Goal: Transaction & Acquisition: Purchase product/service

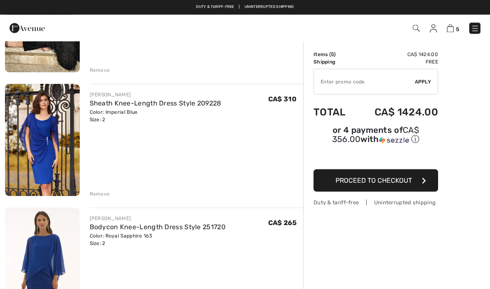
scroll to position [143, 0]
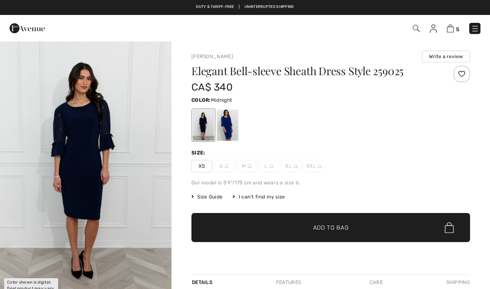
checkbox input "true"
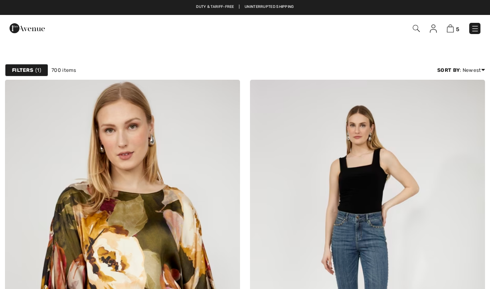
scroll to position [858, 0]
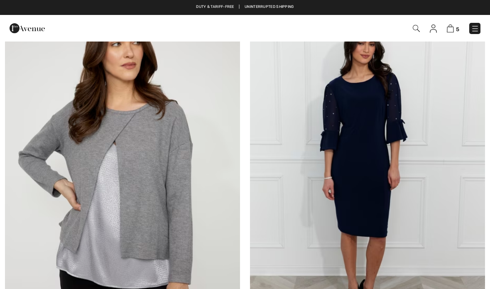
checkbox input "true"
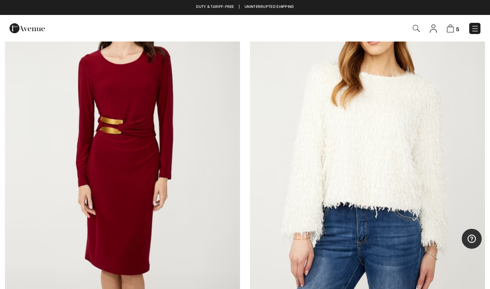
scroll to position [4094, 0]
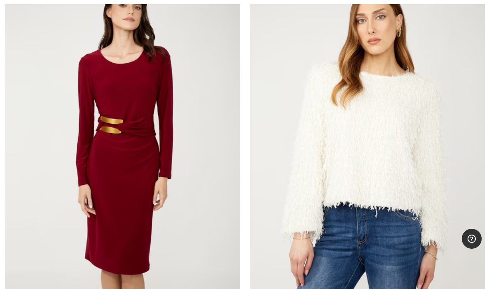
click at [139, 161] on img at bounding box center [122, 144] width 235 height 352
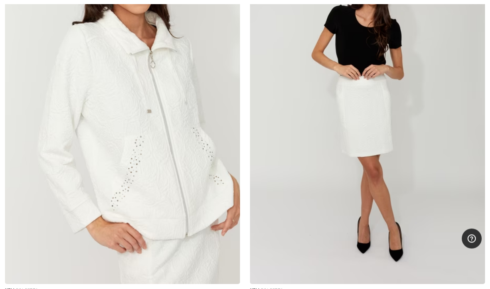
scroll to position [9380, 0]
click at [211, 178] on img at bounding box center [122, 107] width 235 height 352
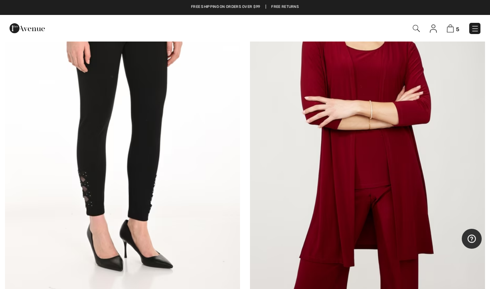
scroll to position [2072, 0]
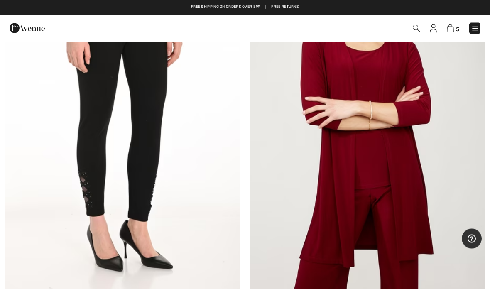
click at [416, 182] on img at bounding box center [367, 122] width 235 height 352
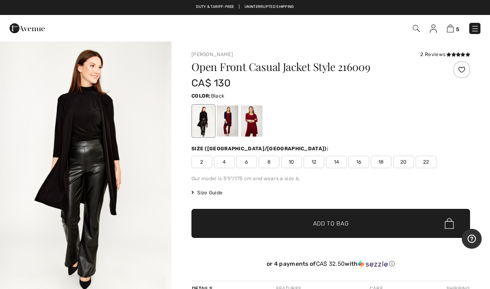
click at [208, 165] on span "2" at bounding box center [201, 162] width 21 height 12
click at [206, 122] on div at bounding box center [204, 120] width 22 height 31
click at [232, 125] on div at bounding box center [228, 120] width 22 height 31
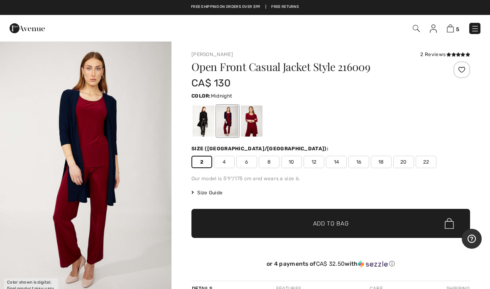
click at [257, 121] on div at bounding box center [252, 120] width 22 height 31
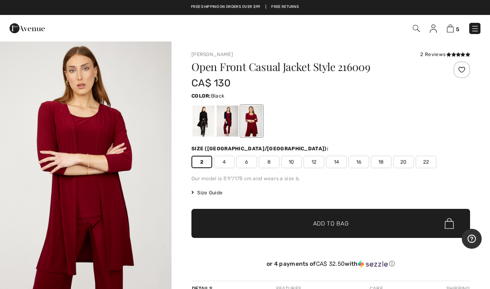
click at [210, 130] on div at bounding box center [204, 120] width 22 height 31
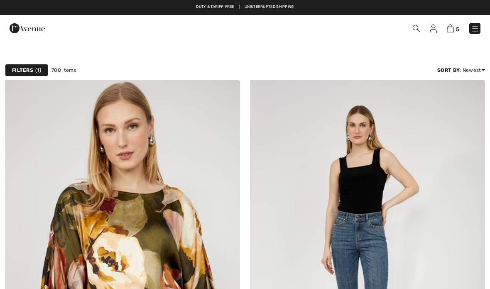
checkbox input "true"
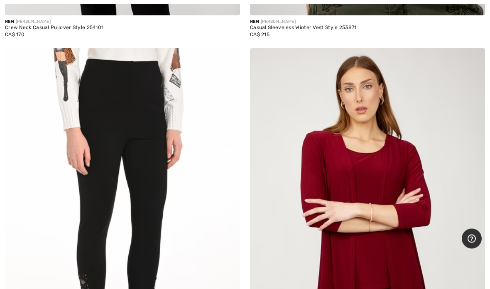
scroll to position [1971, 0]
click at [404, 237] on img at bounding box center [367, 224] width 235 height 352
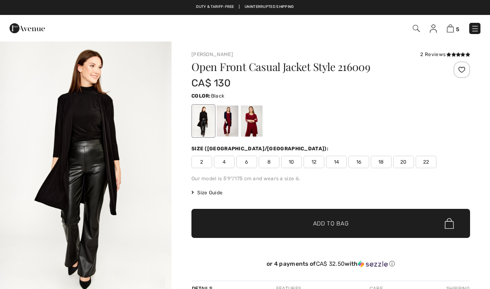
checkbox input "true"
click at [207, 161] on span "2" at bounding box center [201, 162] width 21 height 12
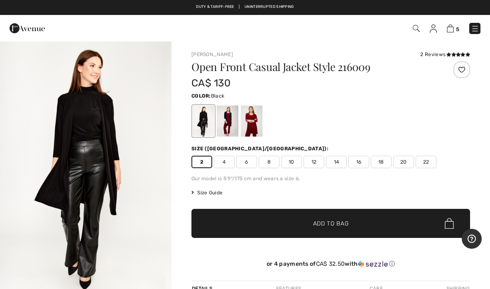
click at [210, 117] on div at bounding box center [204, 120] width 22 height 31
click at [364, 219] on span "✔ Added to Bag Add to Bag" at bounding box center [330, 223] width 278 height 29
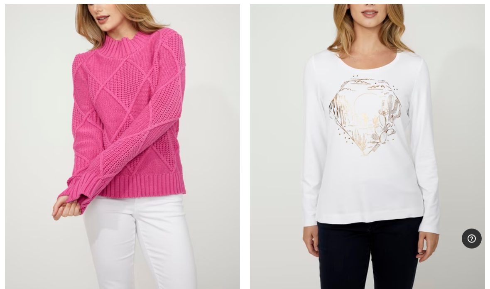
scroll to position [5768, 0]
click at [159, 136] on img at bounding box center [122, 122] width 235 height 352
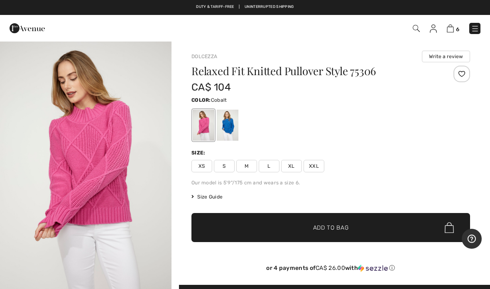
click at [231, 129] on div at bounding box center [228, 125] width 22 height 31
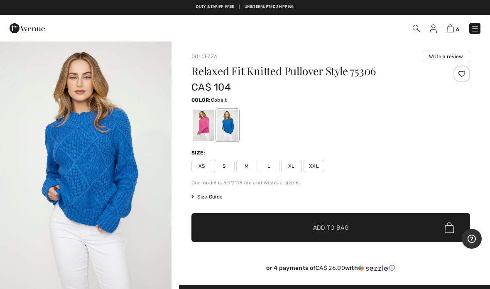
click at [206, 133] on div at bounding box center [204, 125] width 22 height 31
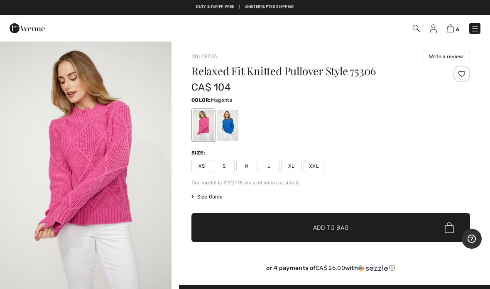
click at [206, 169] on span "XS" at bounding box center [201, 166] width 21 height 12
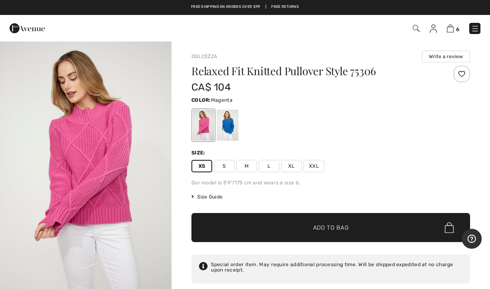
click at [345, 231] on span "Add to Bag" at bounding box center [331, 227] width 36 height 9
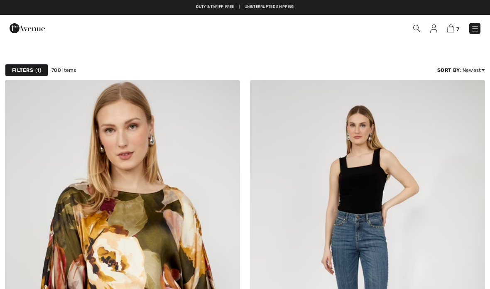
scroll to position [5802, 0]
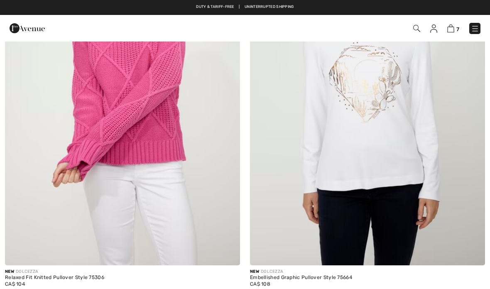
checkbox input "true"
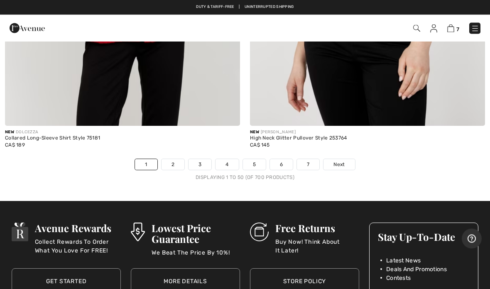
scroll to position [10021, 0]
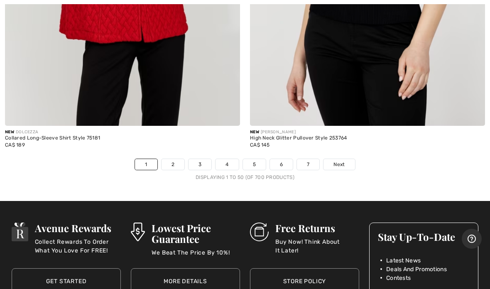
click at [182, 159] on link "2" at bounding box center [172, 164] width 23 height 11
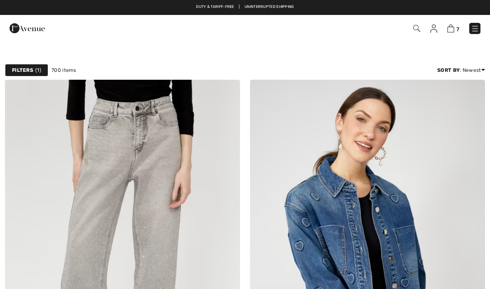
checkbox input "true"
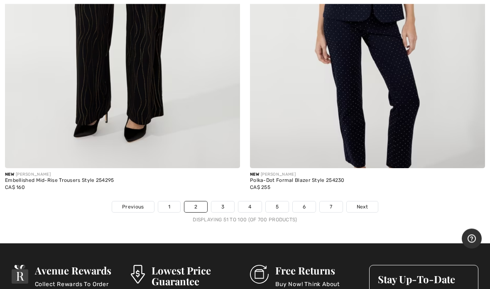
scroll to position [9993, 0]
click at [228, 201] on link "3" at bounding box center [222, 206] width 23 height 11
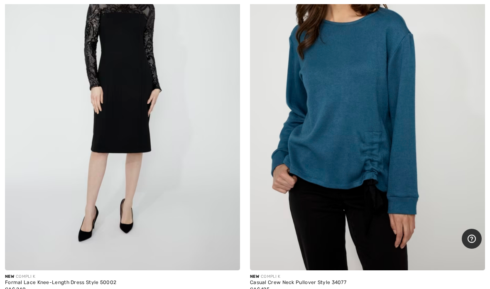
scroll to position [2579, 0]
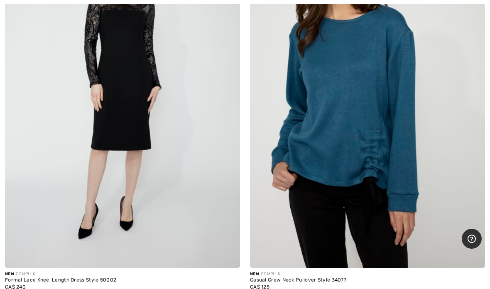
click at [139, 115] on img at bounding box center [122, 91] width 235 height 352
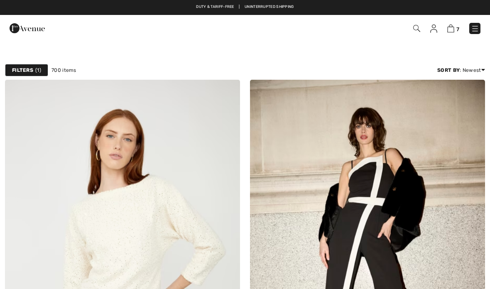
scroll to position [2612, 0]
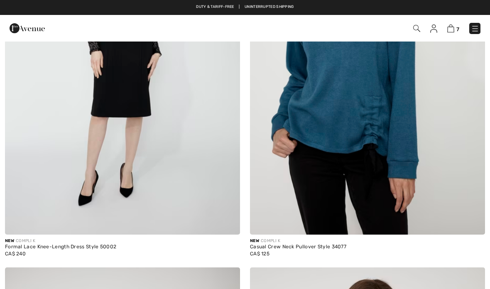
checkbox input "true"
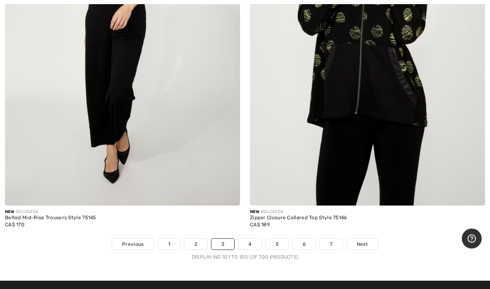
scroll to position [9860, 0]
click at [366, 240] on span "Next" at bounding box center [362, 243] width 11 height 7
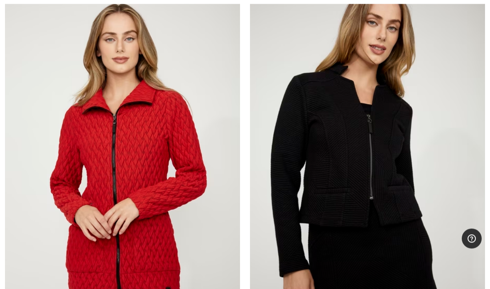
scroll to position [471, 0]
click at [376, 187] on img at bounding box center [367, 170] width 235 height 352
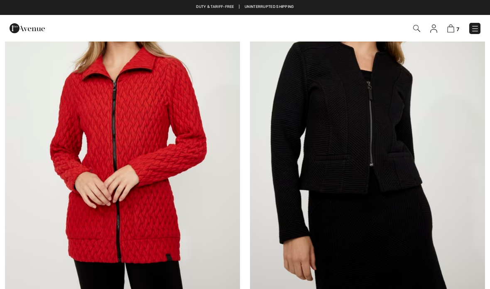
checkbox input "true"
click at [157, 208] on img at bounding box center [122, 137] width 235 height 352
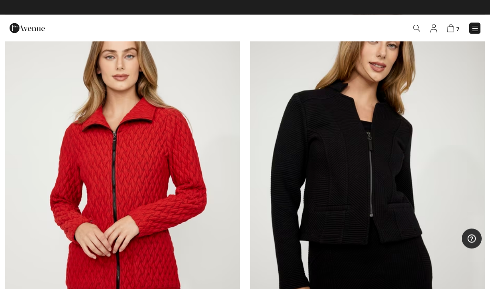
scroll to position [453, 0]
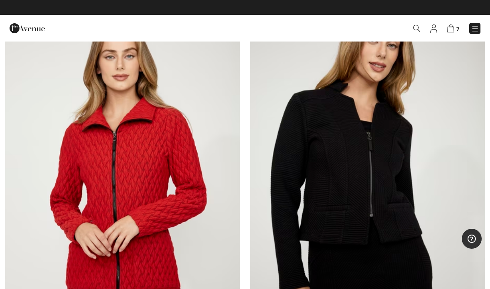
click at [388, 186] on img at bounding box center [367, 188] width 235 height 352
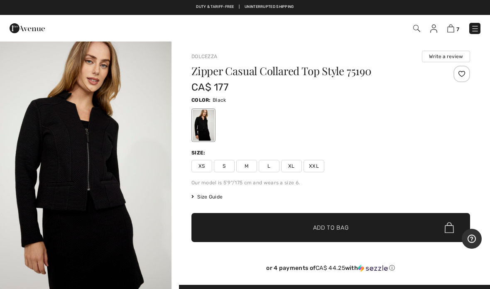
click at [206, 172] on span "XS" at bounding box center [201, 166] width 21 height 12
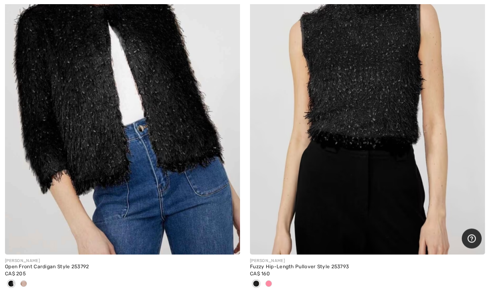
scroll to position [8956, 0]
click at [29, 277] on div at bounding box center [23, 284] width 12 height 14
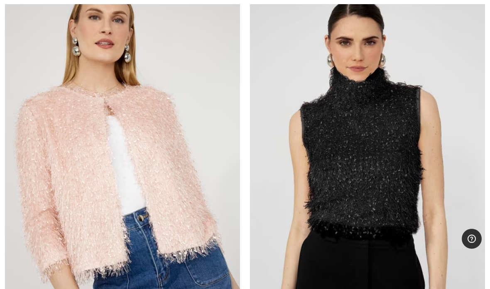
scroll to position [8877, 0]
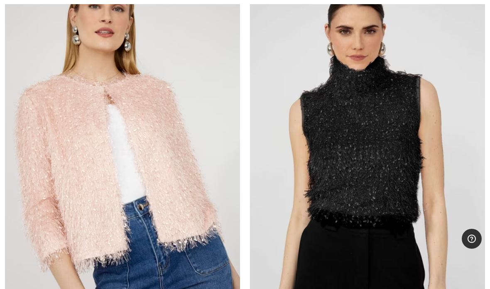
click at [180, 180] on img at bounding box center [122, 156] width 235 height 352
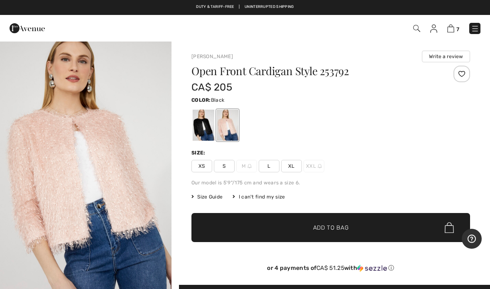
click at [203, 130] on div at bounding box center [204, 125] width 22 height 31
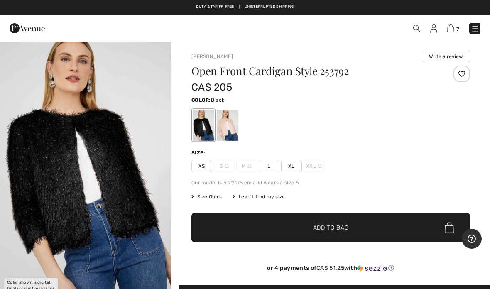
click at [231, 133] on div at bounding box center [228, 125] width 22 height 31
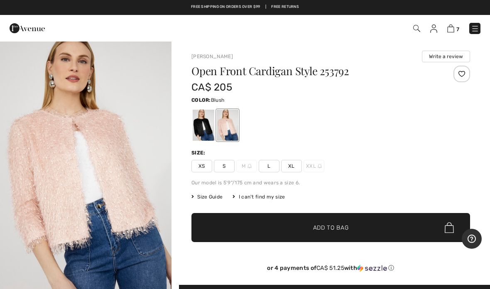
click at [203, 162] on span "XS" at bounding box center [201, 166] width 21 height 12
click at [344, 233] on span "✔ Added to Bag Add to Bag" at bounding box center [330, 227] width 278 height 29
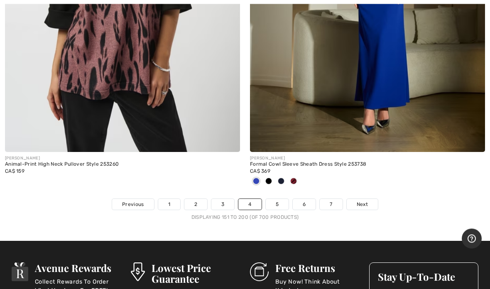
scroll to position [9955, 0]
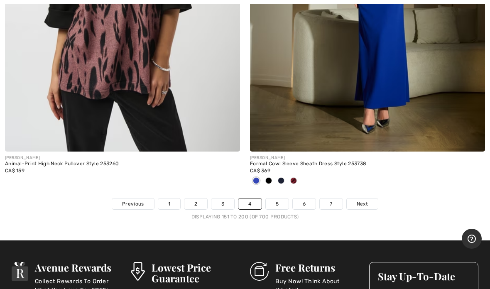
click at [369, 200] on link "Next" at bounding box center [362, 203] width 31 height 11
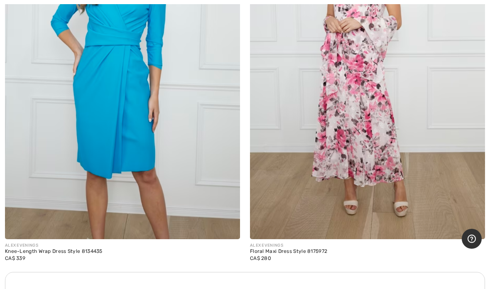
scroll to position [4596, 0]
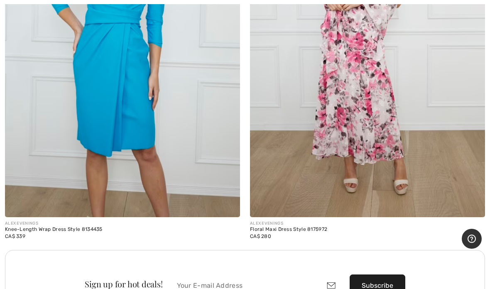
click at [364, 136] on img at bounding box center [367, 41] width 235 height 352
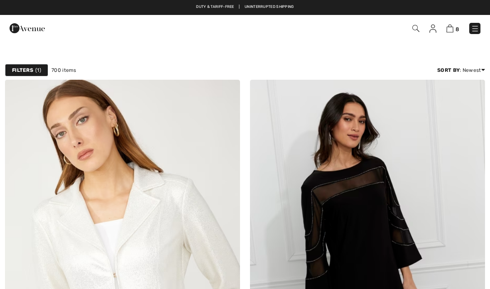
scroll to position [4629, 0]
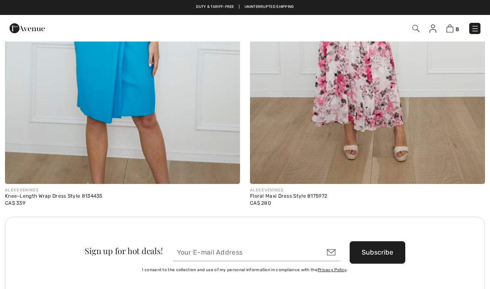
checkbox input "true"
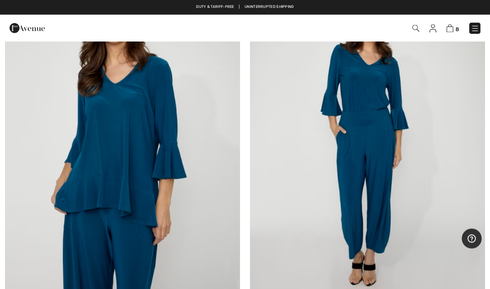
scroll to position [9347, 0]
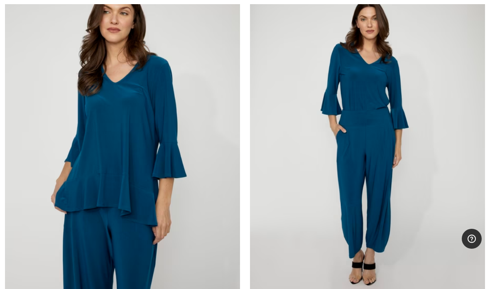
click at [355, 172] on img at bounding box center [367, 140] width 235 height 352
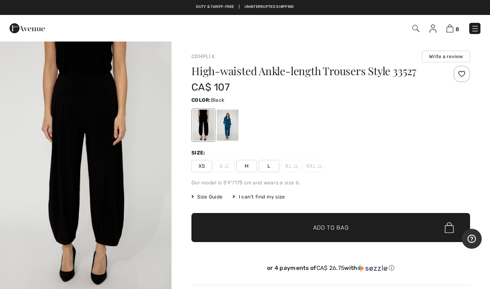
click at [202, 129] on div at bounding box center [204, 125] width 22 height 31
click at [206, 171] on span "XS" at bounding box center [201, 166] width 21 height 12
click at [210, 130] on div at bounding box center [204, 125] width 22 height 31
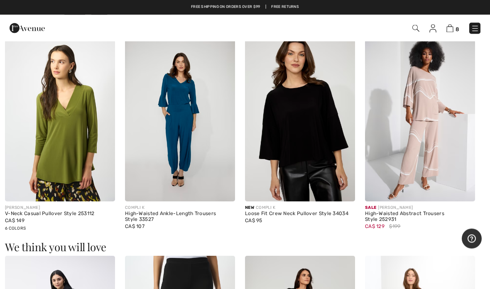
scroll to position [480, 0]
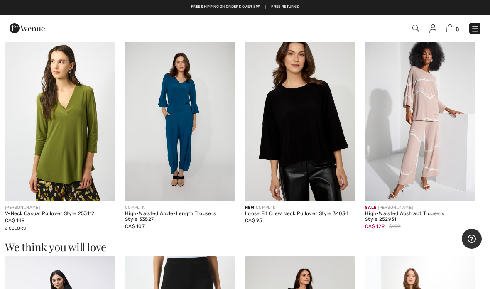
click at [194, 139] on img at bounding box center [180, 119] width 110 height 165
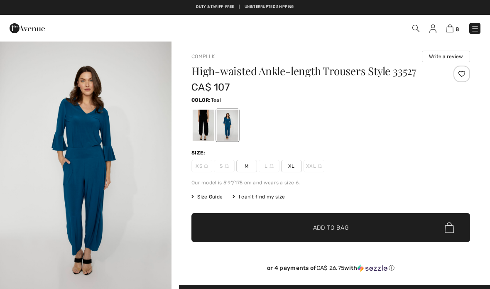
checkbox input "true"
click at [231, 132] on div at bounding box center [228, 125] width 22 height 31
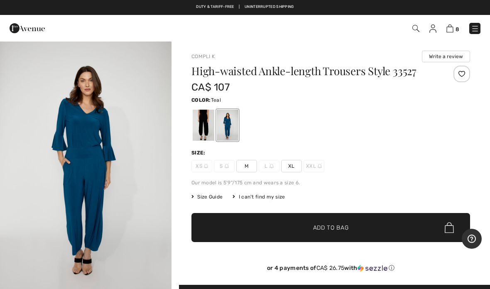
click at [204, 134] on div at bounding box center [204, 125] width 22 height 31
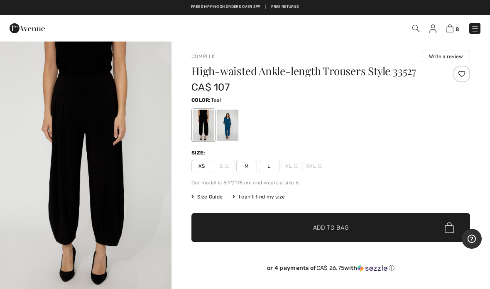
click at [234, 128] on div at bounding box center [228, 125] width 22 height 31
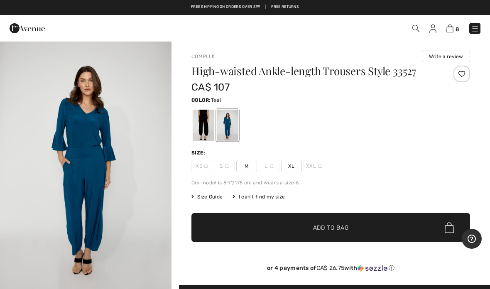
click at [206, 129] on div at bounding box center [204, 125] width 22 height 31
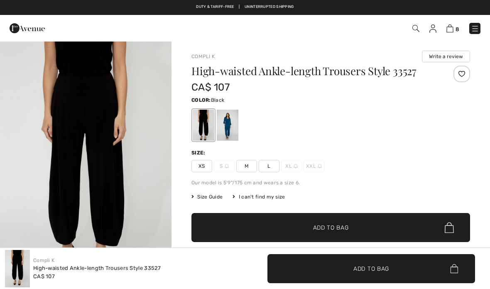
checkbox input "true"
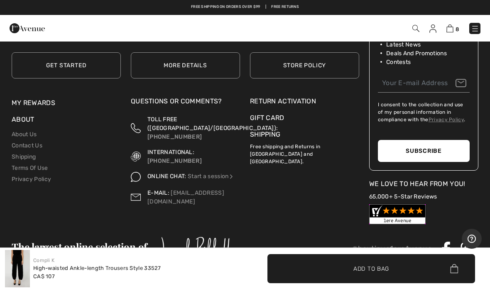
scroll to position [1407, 0]
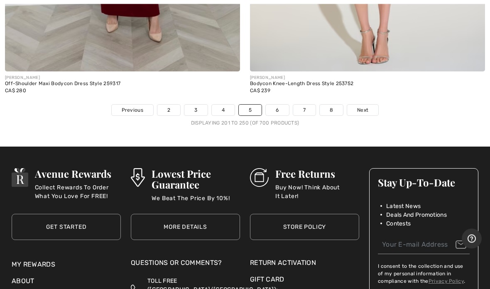
scroll to position [10089, 0]
click at [365, 106] on span "Next" at bounding box center [362, 109] width 11 height 7
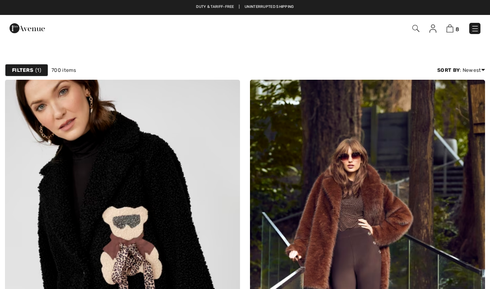
checkbox input "true"
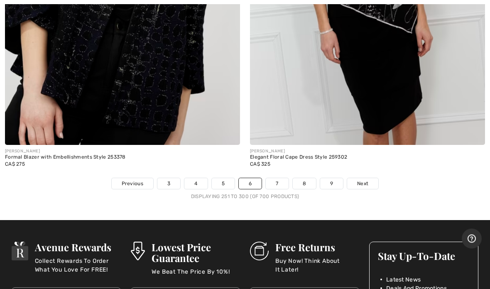
scroll to position [10043, 0]
click at [367, 180] on span "Next" at bounding box center [362, 183] width 11 height 7
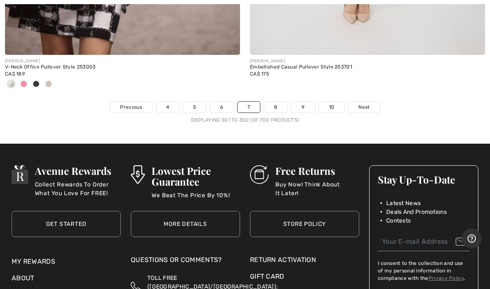
scroll to position [10106, 0]
click at [375, 102] on link "Next" at bounding box center [363, 107] width 31 height 11
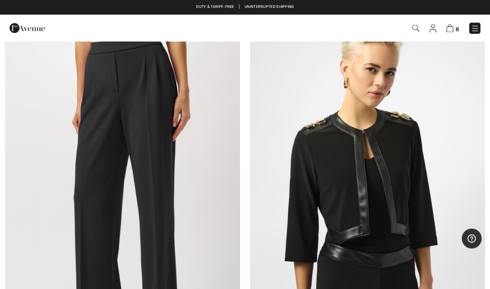
scroll to position [6101, 0]
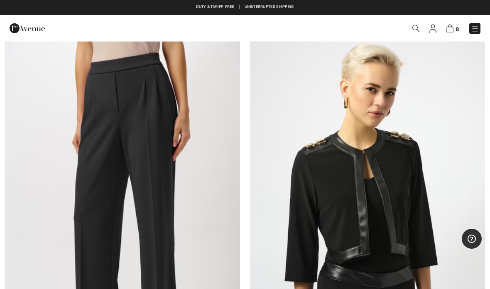
click at [105, 134] on img at bounding box center [122, 215] width 235 height 352
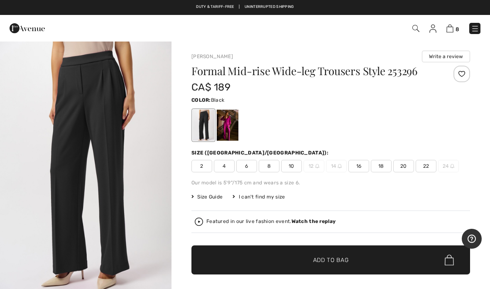
click at [237, 128] on div at bounding box center [228, 125] width 22 height 31
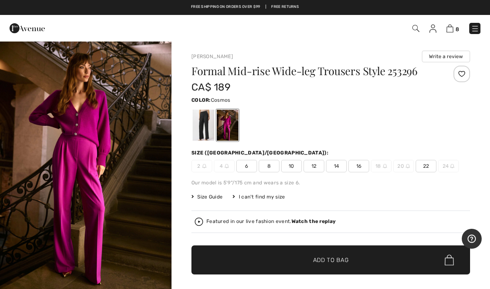
click at [206, 134] on div at bounding box center [204, 125] width 22 height 31
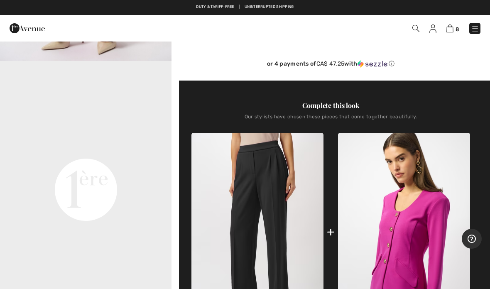
scroll to position [233, 0]
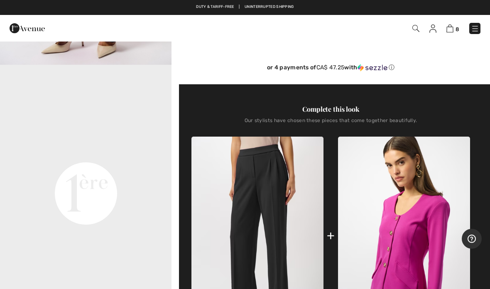
click at [313, 193] on img at bounding box center [257, 236] width 132 height 198
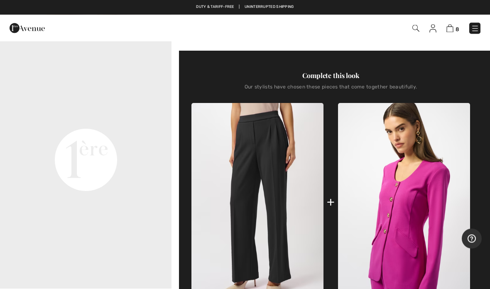
scroll to position [268, 0]
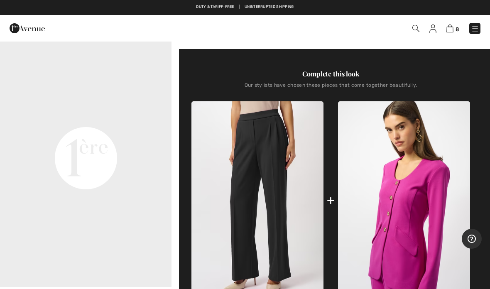
click at [336, 201] on div "+" at bounding box center [330, 200] width 278 height 198
click at [290, 210] on img at bounding box center [257, 200] width 132 height 198
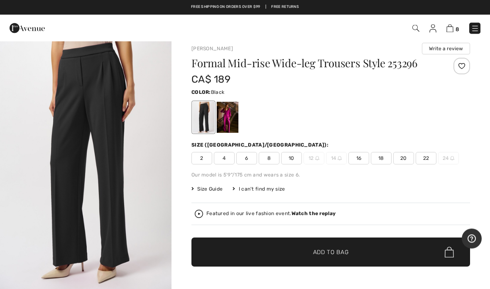
scroll to position [0, 0]
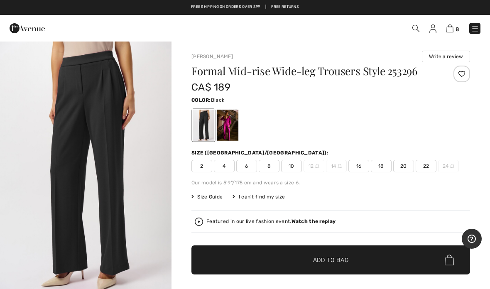
click at [435, 166] on span "22" at bounding box center [425, 166] width 21 height 12
click at [202, 170] on span "2" at bounding box center [201, 166] width 21 height 12
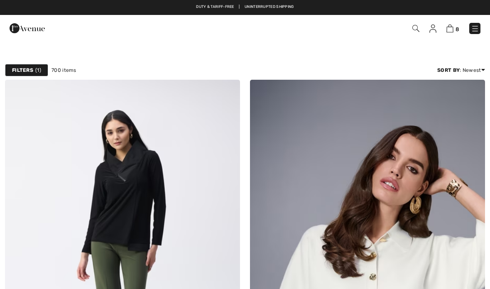
scroll to position [6101, 0]
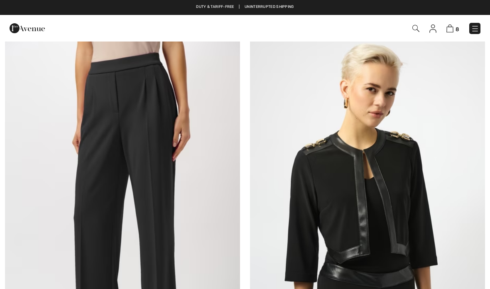
checkbox input "true"
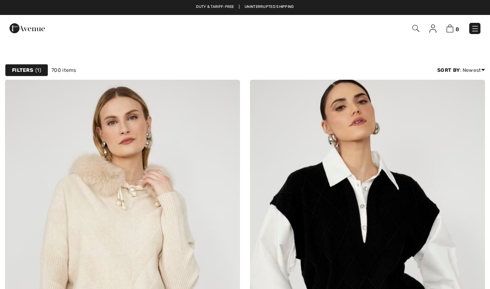
checkbox input "true"
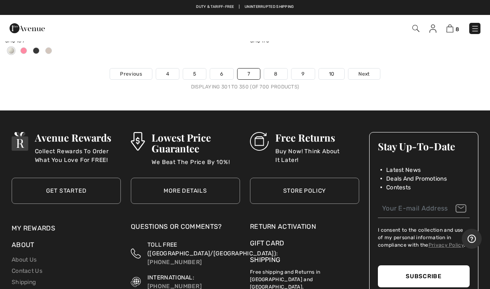
click at [371, 68] on link "Next" at bounding box center [363, 73] width 31 height 11
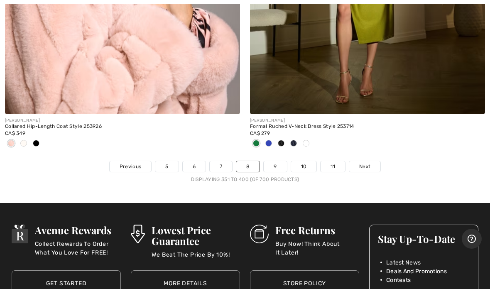
scroll to position [10074, 0]
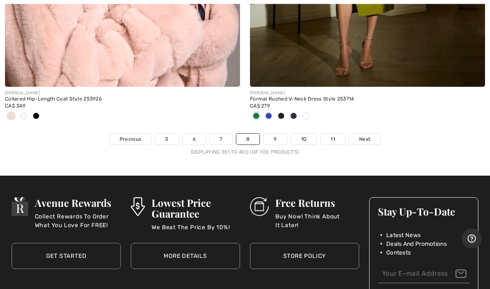
click at [365, 136] on span "Next" at bounding box center [364, 139] width 11 height 7
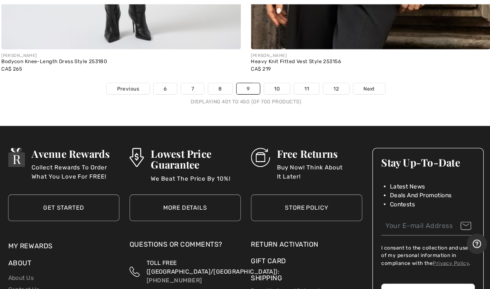
scroll to position [10085, 0]
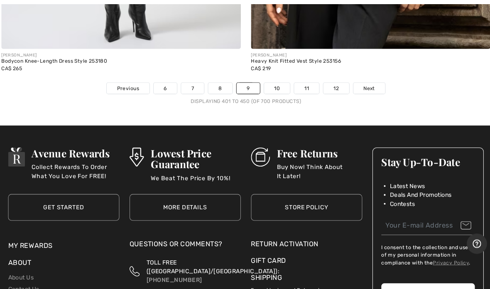
click at [276, 81] on link "10" at bounding box center [276, 86] width 26 height 11
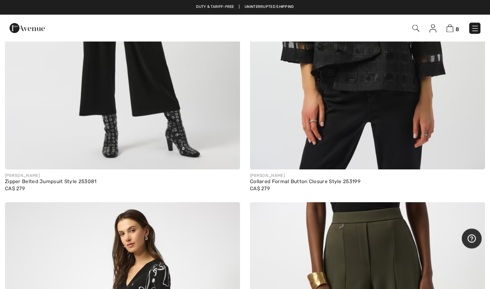
scroll to position [3112, 0]
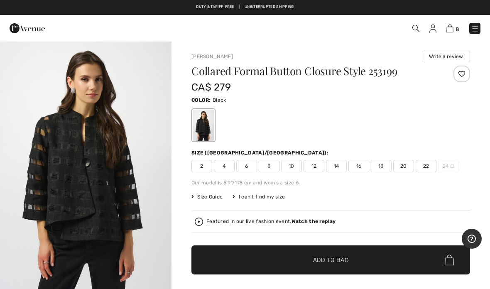
click at [205, 168] on span "2" at bounding box center [201, 166] width 21 height 12
click at [340, 266] on span "✔ Added to Bag Add to Bag" at bounding box center [330, 259] width 278 height 29
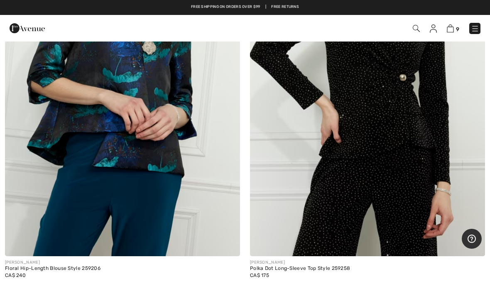
scroll to position [6291, 0]
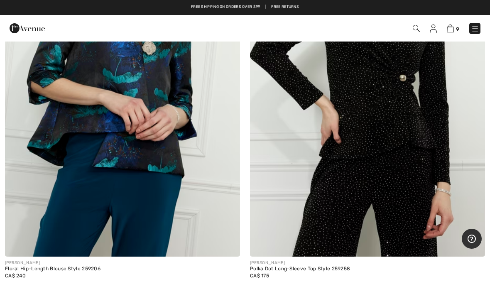
click at [357, 111] on img at bounding box center [367, 80] width 235 height 352
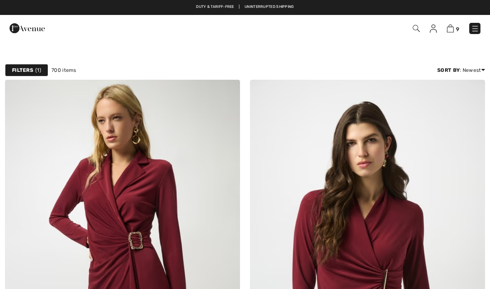
scroll to position [6291, 0]
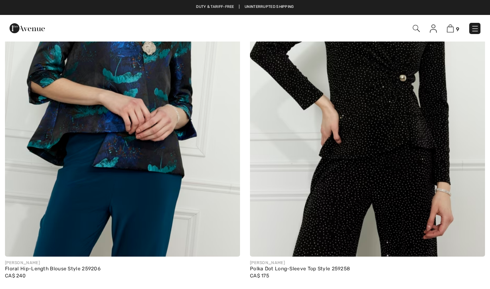
checkbox input "true"
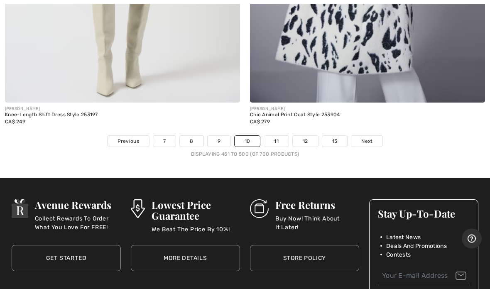
scroll to position [10099, 0]
click at [362, 138] on link "Next" at bounding box center [366, 141] width 31 height 11
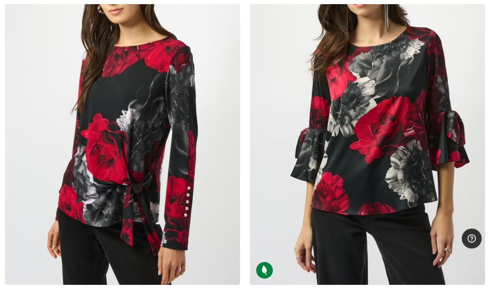
scroll to position [7440, 0]
click at [346, 192] on img at bounding box center [367, 108] width 235 height 352
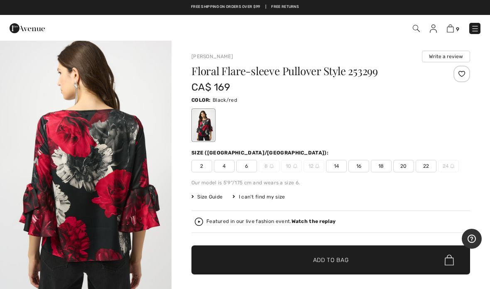
scroll to position [261, 0]
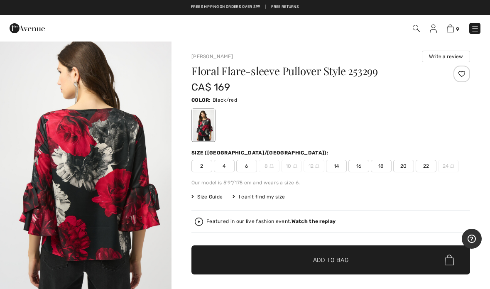
click at [204, 130] on div at bounding box center [204, 125] width 22 height 31
click at [201, 164] on span "2" at bounding box center [201, 166] width 21 height 12
click at [244, 256] on span "✔ Added to Bag Add to Bag" at bounding box center [330, 259] width 278 height 29
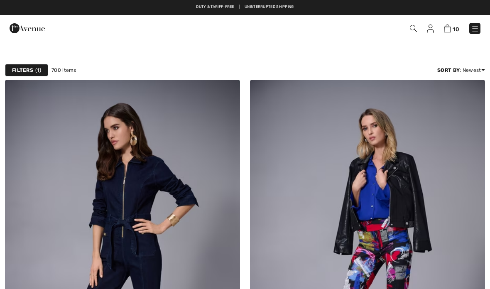
checkbox input "true"
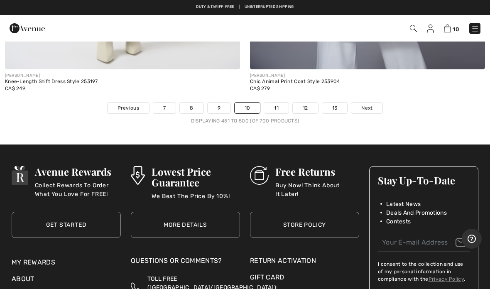
click at [371, 104] on span "Next" at bounding box center [366, 107] width 11 height 7
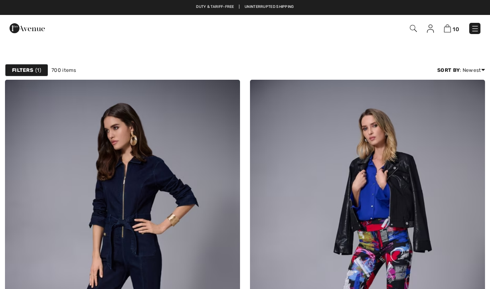
checkbox input "true"
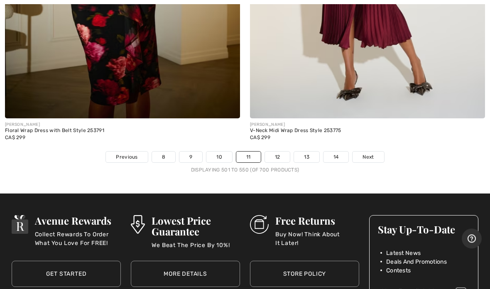
scroll to position [10029, 0]
click at [369, 153] on span "Next" at bounding box center [367, 156] width 11 height 7
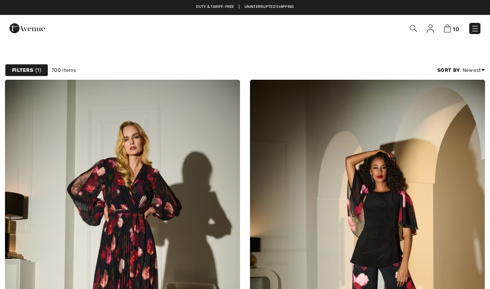
checkbox input "true"
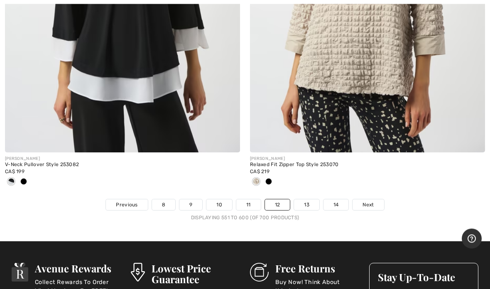
scroll to position [9899, 0]
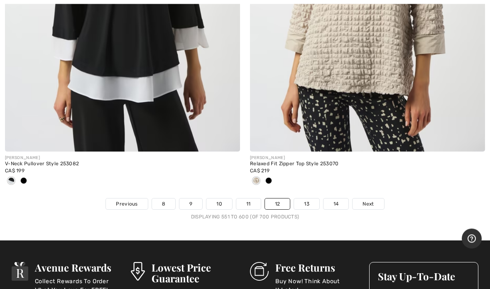
click at [374, 200] on link "Next" at bounding box center [367, 204] width 31 height 11
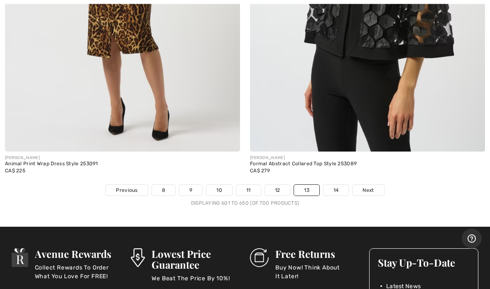
scroll to position [9927, 0]
click at [373, 186] on span "Next" at bounding box center [367, 189] width 11 height 7
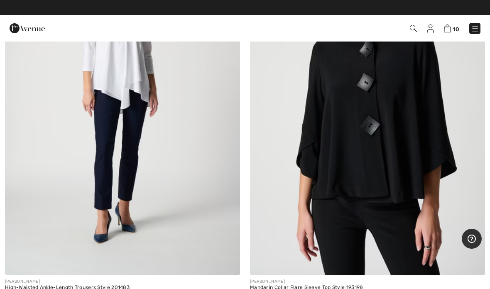
scroll to position [9329, 0]
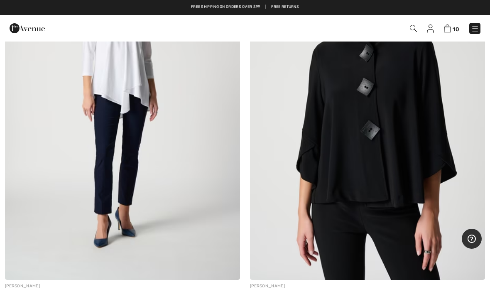
click at [399, 179] on img at bounding box center [367, 103] width 235 height 352
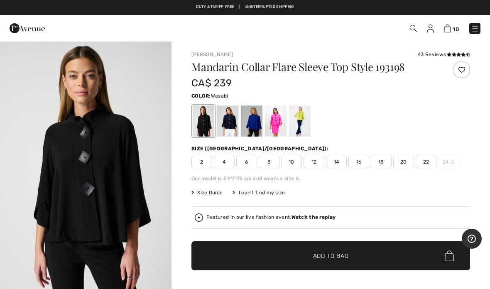
click at [305, 123] on div at bounding box center [300, 120] width 22 height 31
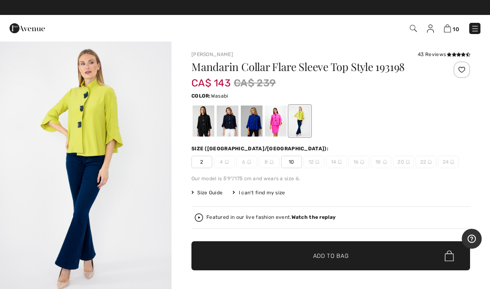
click at [208, 133] on div at bounding box center [204, 120] width 22 height 31
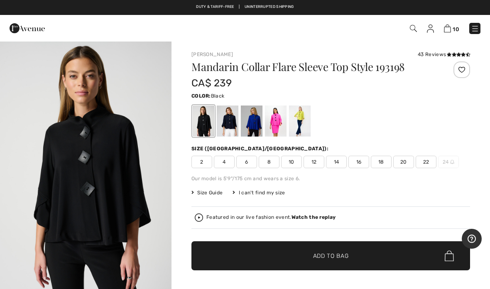
click at [233, 130] on div at bounding box center [228, 120] width 22 height 31
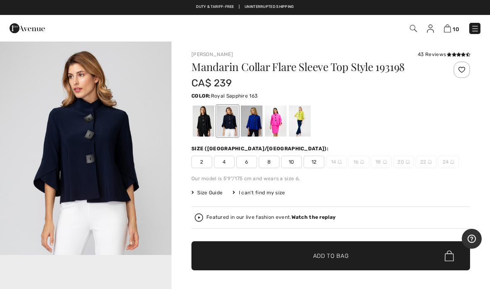
click at [252, 134] on div at bounding box center [252, 120] width 22 height 31
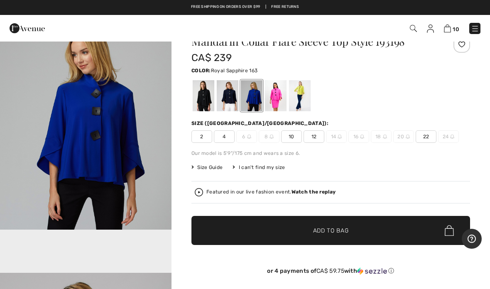
scroll to position [10, 0]
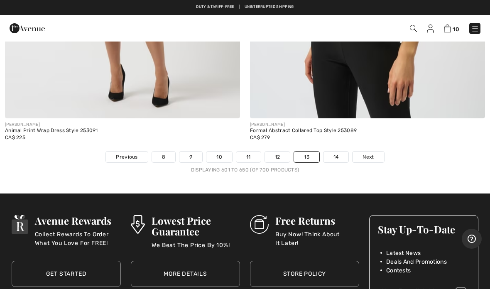
scroll to position [9945, 0]
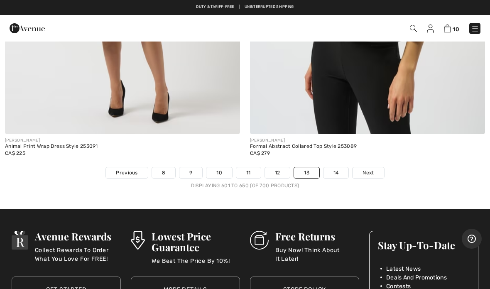
click at [373, 169] on span "Next" at bounding box center [367, 172] width 11 height 7
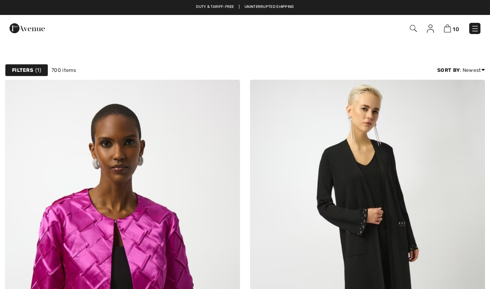
checkbox input "true"
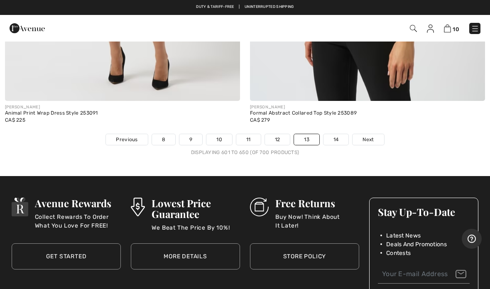
click at [338, 134] on link "14" at bounding box center [335, 139] width 25 height 11
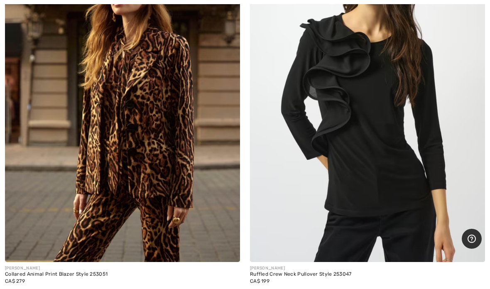
scroll to position [1712, 0]
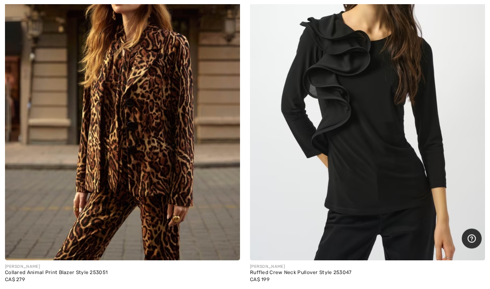
click at [383, 196] on img at bounding box center [367, 84] width 235 height 352
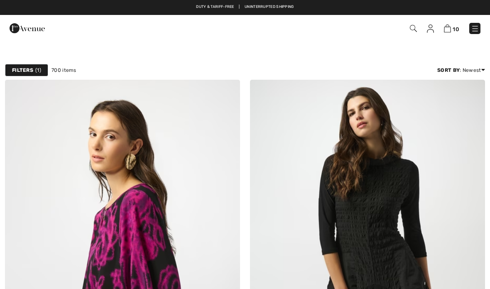
scroll to position [1745, 0]
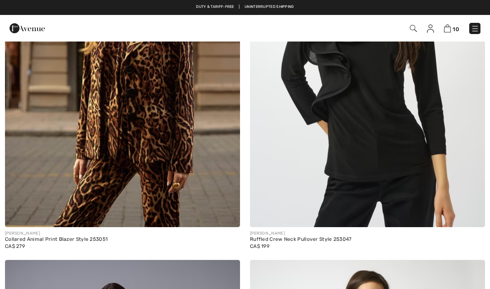
checkbox input "true"
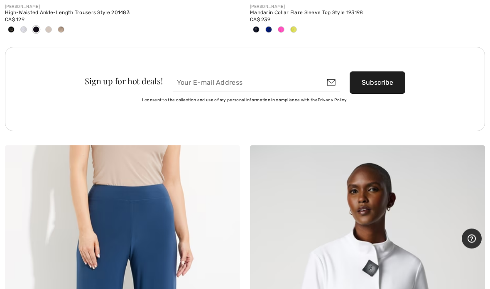
scroll to position [9627, 0]
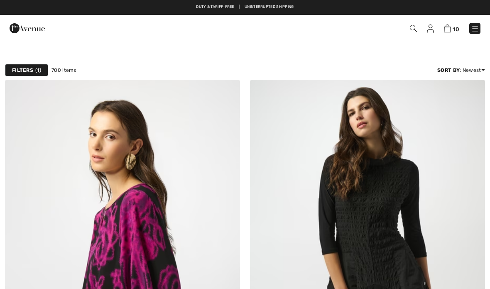
scroll to position [9660, 0]
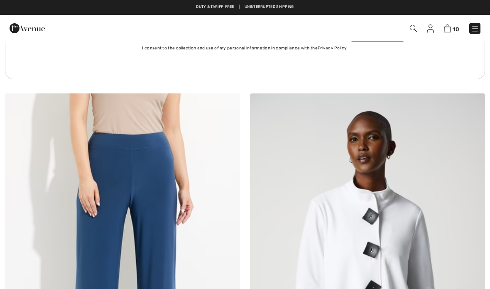
checkbox input "true"
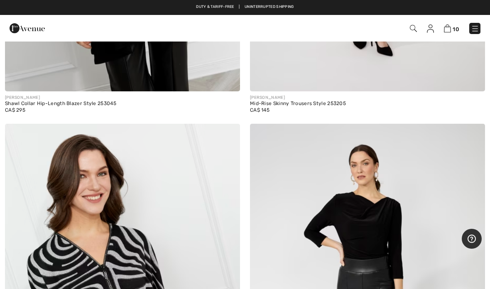
scroll to position [8747, 0]
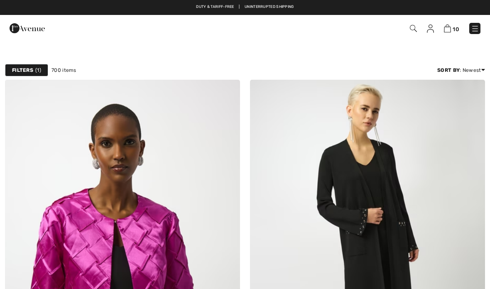
checkbox input "true"
